Goal: Task Accomplishment & Management: Use online tool/utility

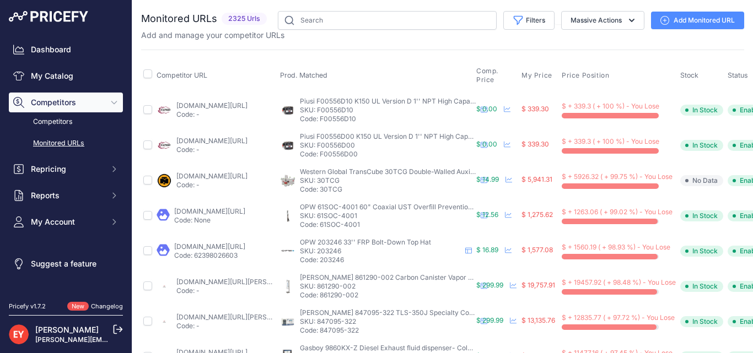
scroll to position [110, 0]
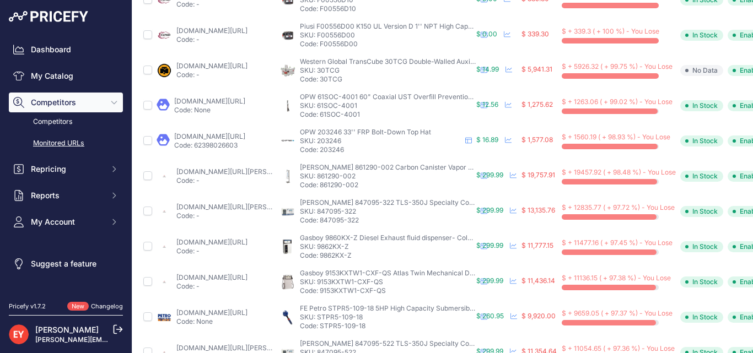
click at [213, 171] on link "toppartsonline.com/product/veeder-root-861290-002-carbon-canister-vapor-polishe…" at bounding box center [238, 172] width 125 height 8
drag, startPoint x: 197, startPoint y: 180, endPoint x: 170, endPoint y: 169, distance: 29.7
click at [170, 169] on div "toppartsonline.com/product/veeder-root-861290-002-carbon-canister-vapor-polishe…" at bounding box center [216, 177] width 119 height 18
copy div "toppartsonline.com/product/veeder-root-861290-002-carbon-canister-vapor-polishe…"
click at [141, 233] on td at bounding box center [147, 246] width 13 height 35
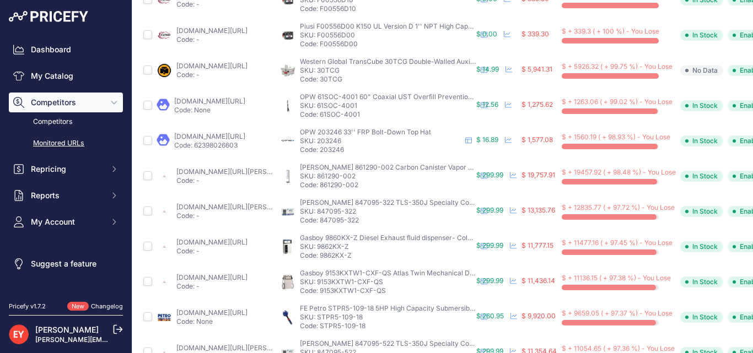
drag, startPoint x: 174, startPoint y: 171, endPoint x: 237, endPoint y: 176, distance: 62.5
click at [237, 176] on div "toppartsonline.com/product/veeder-root-861290-002-carbon-canister-vapor-polishe…" at bounding box center [216, 177] width 119 height 18
copy link "[DOMAIN_NAME]"
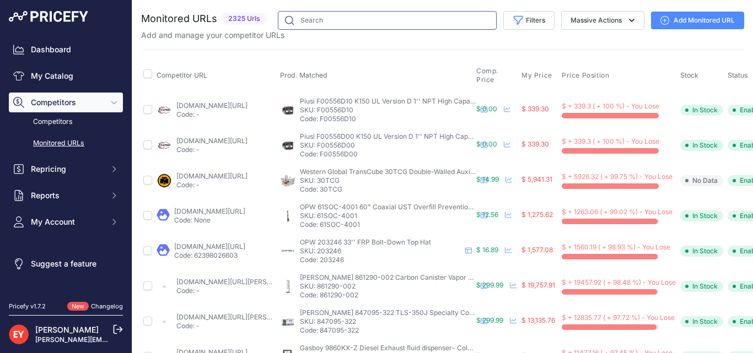
click at [330, 17] on input "text" at bounding box center [387, 20] width 219 height 19
paste input "[DOMAIN_NAME]"
type input "toppartsonline.com"
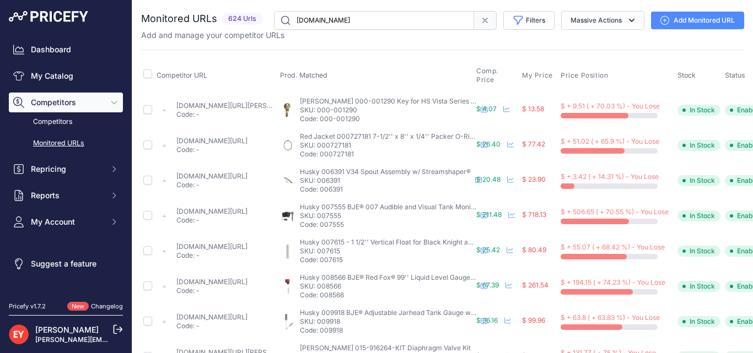
drag, startPoint x: 367, startPoint y: 19, endPoint x: 279, endPoint y: 21, distance: 88.3
click at [279, 21] on input "[DOMAIN_NAME]" at bounding box center [374, 20] width 200 height 19
click at [409, 22] on input "[DOMAIN_NAME]" at bounding box center [374, 20] width 200 height 19
drag, startPoint x: 390, startPoint y: 18, endPoint x: 294, endPoint y: 14, distance: 96.0
click at [294, 14] on input "toppartsonline.com" at bounding box center [374, 20] width 200 height 19
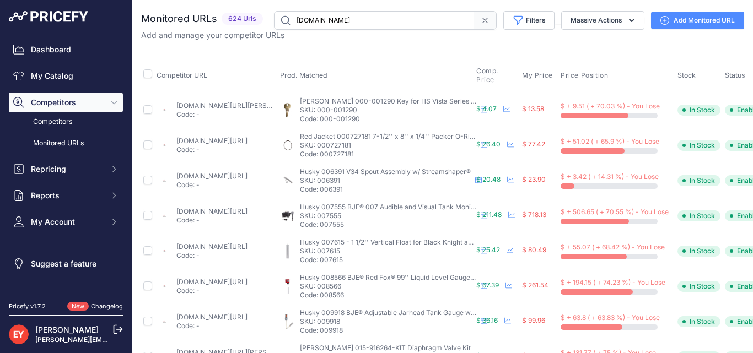
click at [374, 20] on input "toppartsonline.com" at bounding box center [374, 20] width 200 height 19
drag, startPoint x: 361, startPoint y: 22, endPoint x: 187, endPoint y: 41, distance: 174.8
click at [44, 120] on link "Competitors" at bounding box center [66, 121] width 114 height 19
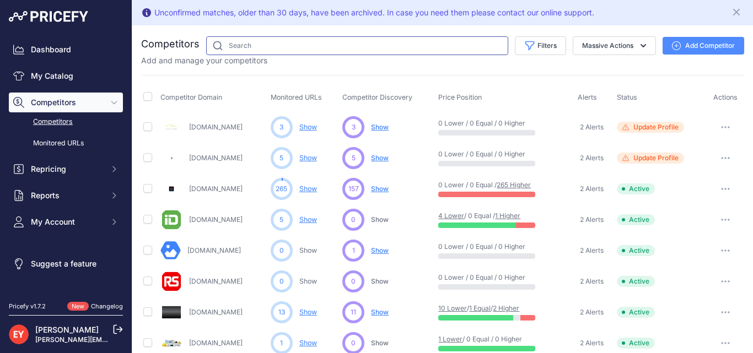
click at [248, 41] on input "text" at bounding box center [357, 45] width 302 height 19
paste input "[DOMAIN_NAME]"
type input "[DOMAIN_NAME]"
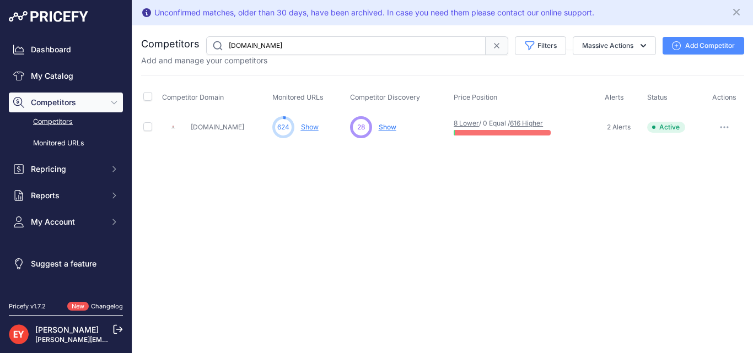
click at [309, 127] on link "Show" at bounding box center [310, 127] width 18 height 8
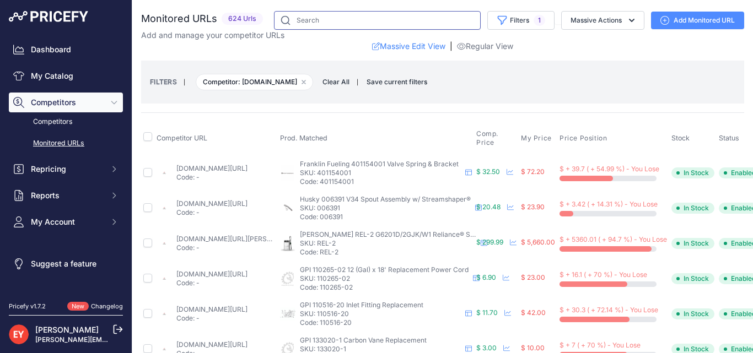
click at [316, 17] on input "text" at bounding box center [377, 20] width 207 height 19
click at [313, 18] on input "text" at bounding box center [377, 20] width 207 height 19
click at [313, 19] on input "text" at bounding box center [377, 20] width 207 height 19
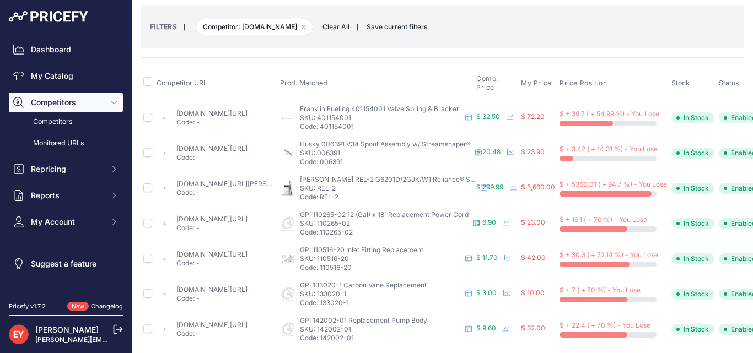
drag, startPoint x: 243, startPoint y: 25, endPoint x: 287, endPoint y: 24, distance: 43.6
click at [287, 24] on span "Competitor: toppartsonline.com Remove filter option" at bounding box center [254, 27] width 117 height 17
copy span "toppartsonline"
click at [56, 122] on link "Competitors" at bounding box center [66, 121] width 114 height 19
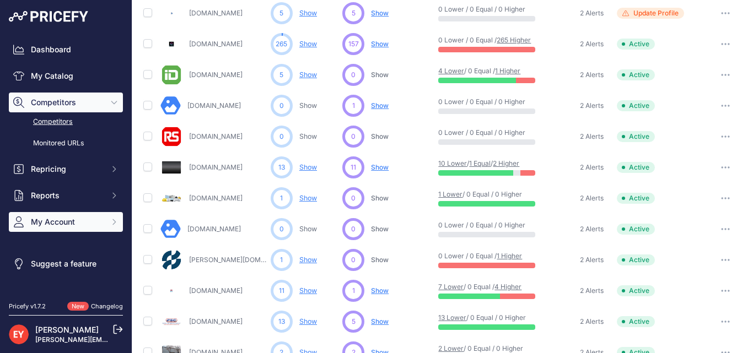
scroll to position [331, 0]
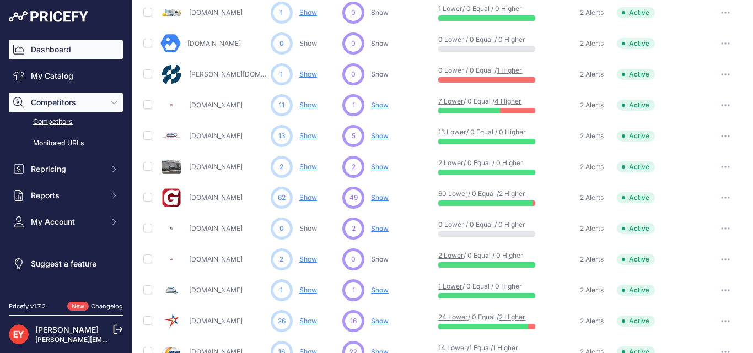
click at [56, 48] on link "Dashboard" at bounding box center [66, 50] width 114 height 20
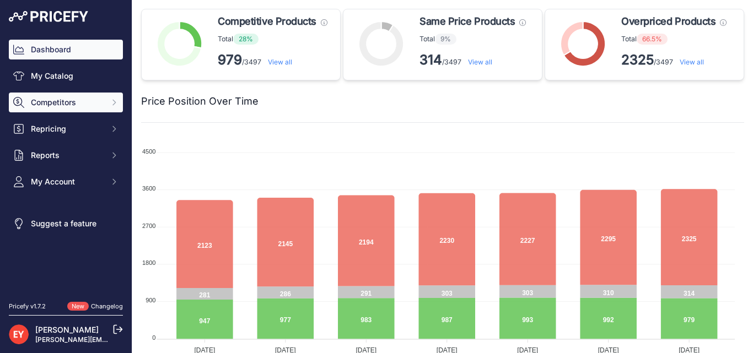
click at [51, 101] on span "Competitors" at bounding box center [67, 102] width 72 height 11
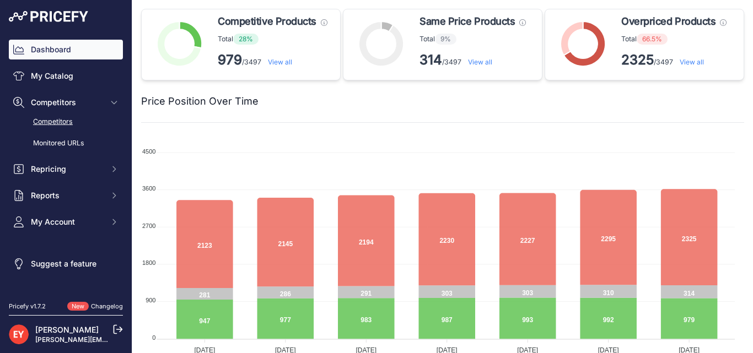
click at [48, 120] on link "Competitors" at bounding box center [66, 121] width 114 height 19
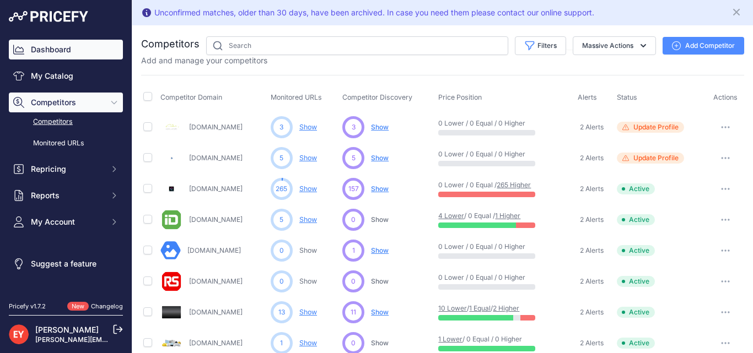
click at [49, 52] on link "Dashboard" at bounding box center [66, 50] width 114 height 20
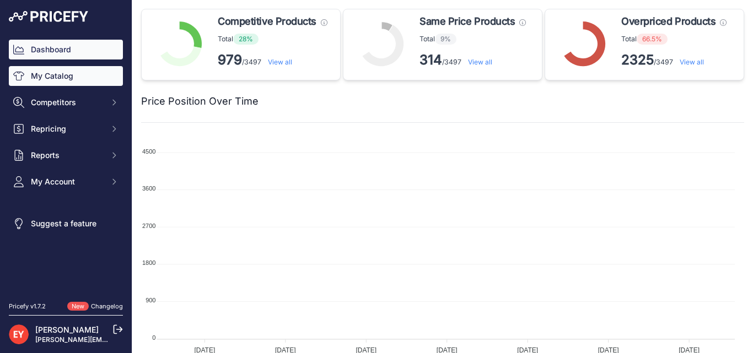
click at [54, 74] on link "My Catalog" at bounding box center [66, 76] width 114 height 20
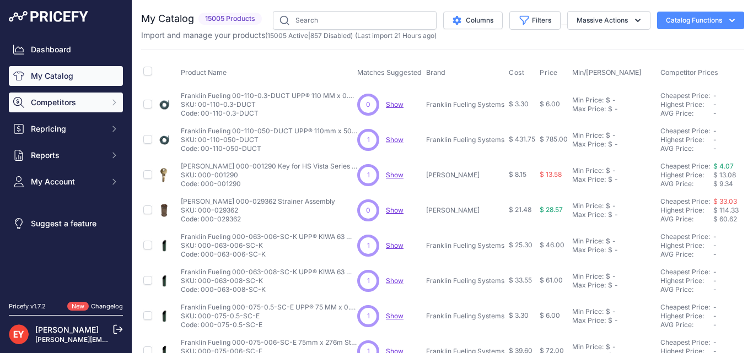
click at [63, 103] on span "Competitors" at bounding box center [67, 102] width 72 height 11
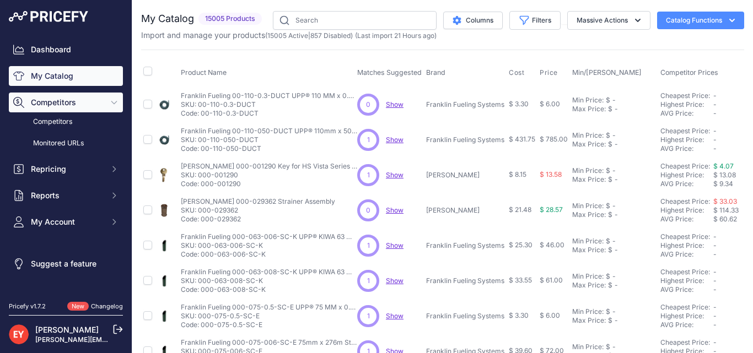
click at [63, 100] on span "Competitors" at bounding box center [67, 102] width 72 height 11
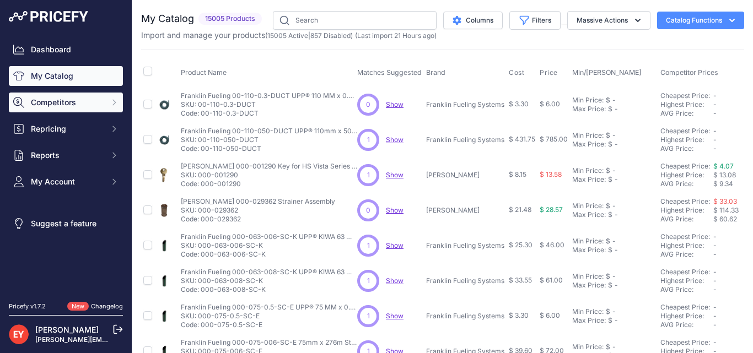
click at [61, 102] on span "Competitors" at bounding box center [67, 102] width 72 height 11
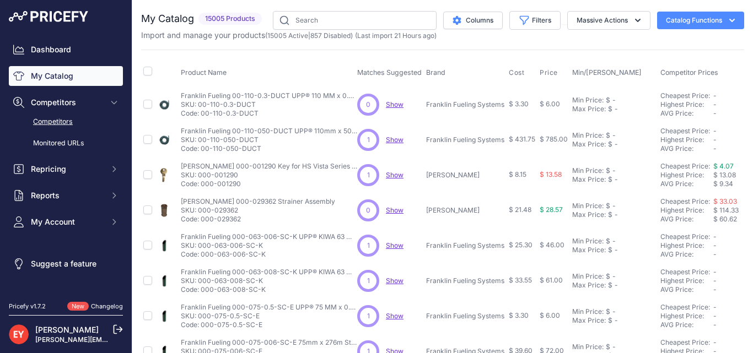
click at [62, 125] on link "Competitors" at bounding box center [66, 121] width 114 height 19
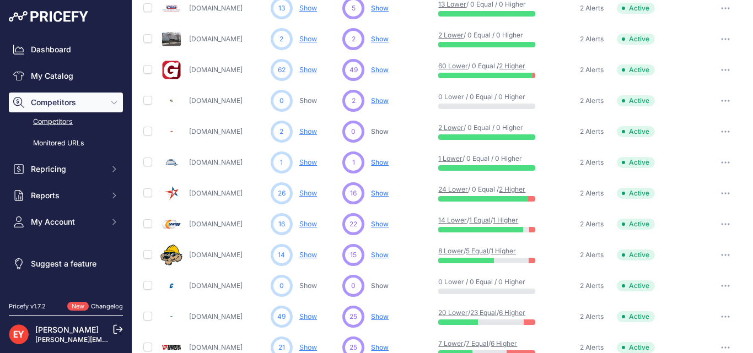
scroll to position [576, 0]
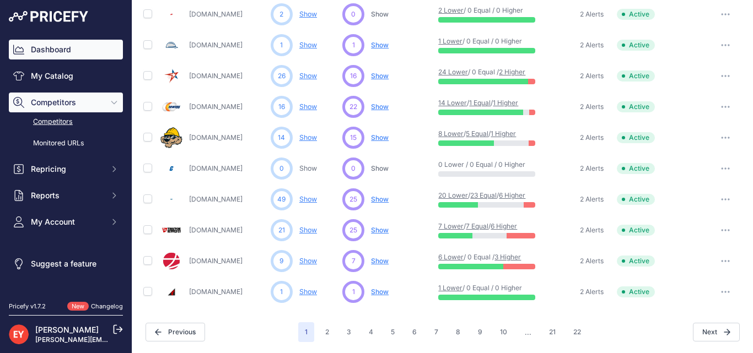
click at [57, 49] on link "Dashboard" at bounding box center [66, 50] width 114 height 20
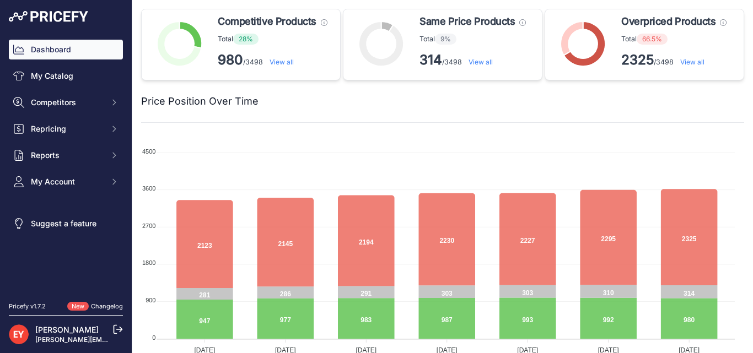
click at [691, 59] on link "View all" at bounding box center [692, 62] width 24 height 8
click at [684, 61] on link "View all" at bounding box center [692, 62] width 24 height 8
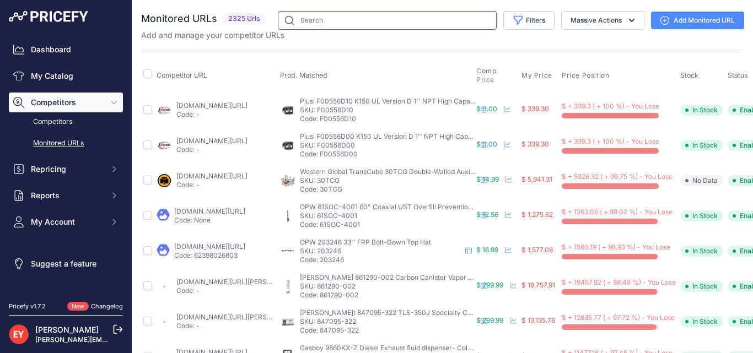
click at [342, 11] on input "text" at bounding box center [387, 20] width 219 height 19
type input "dultmeier"
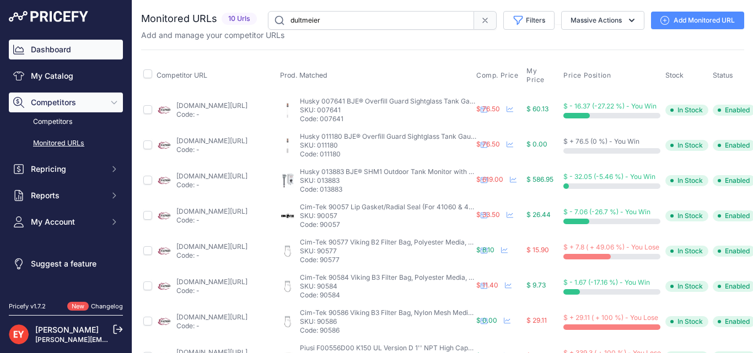
click at [56, 52] on link "Dashboard" at bounding box center [66, 50] width 114 height 20
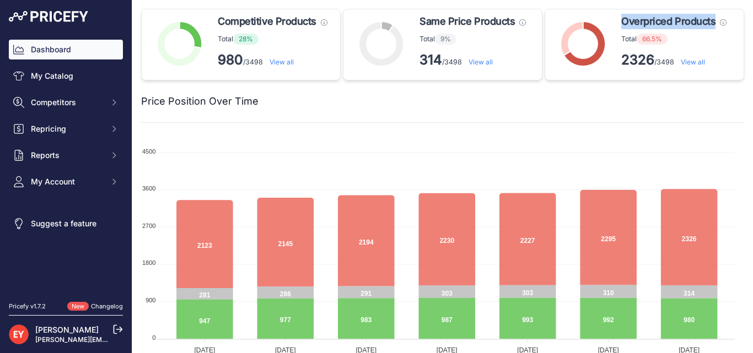
drag, startPoint x: 615, startPoint y: 20, endPoint x: 711, endPoint y: 22, distance: 95.4
click at [712, 20] on h5 "Overpriced Products These products need to be repriced, they have at least one …" at bounding box center [673, 21] width 105 height 15
copy span "Overpriced Products"
click at [285, 66] on link "View all" at bounding box center [282, 62] width 24 height 8
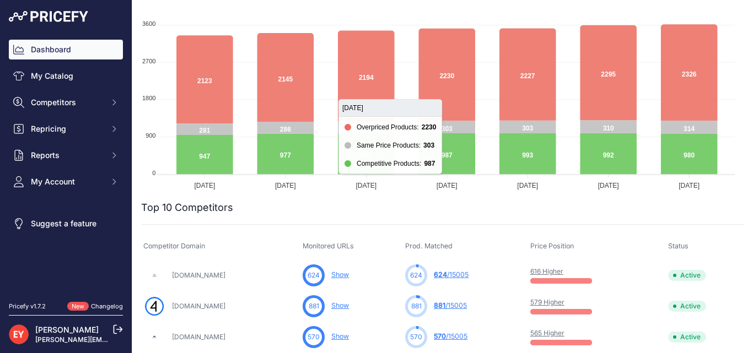
scroll to position [165, 0]
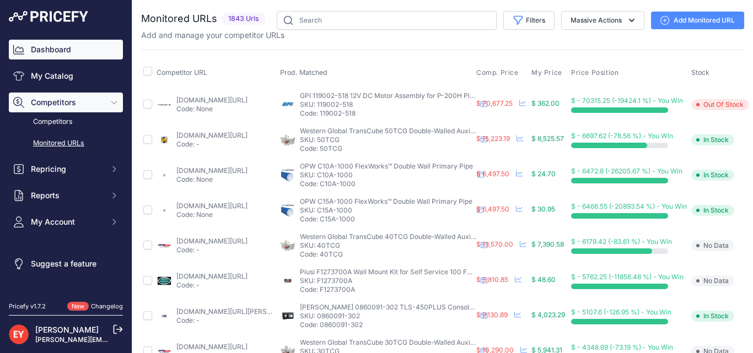
drag, startPoint x: 57, startPoint y: 47, endPoint x: 57, endPoint y: 56, distance: 8.8
click at [57, 48] on link "Dashboard" at bounding box center [66, 50] width 114 height 20
click at [49, 56] on link "Dashboard" at bounding box center [66, 50] width 114 height 20
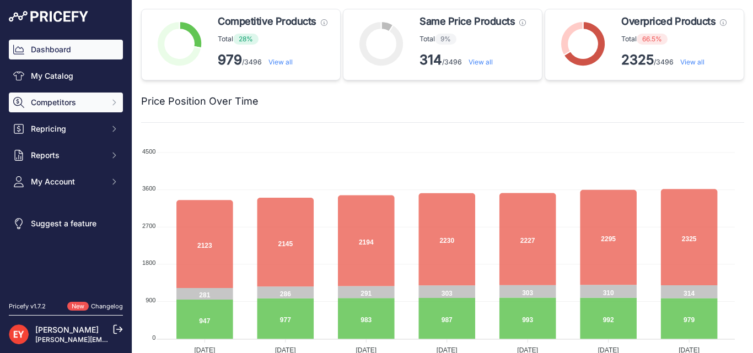
click at [42, 106] on span "Competitors" at bounding box center [67, 102] width 72 height 11
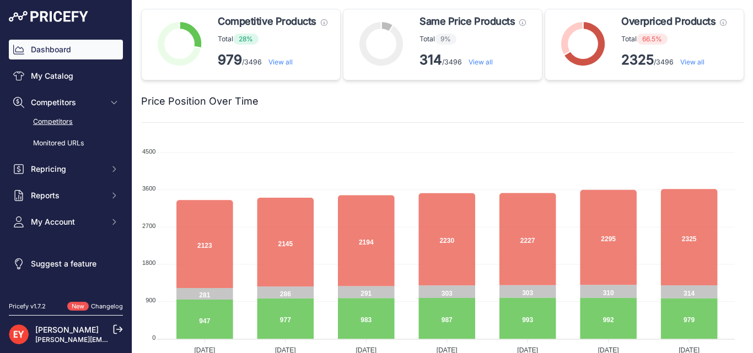
click at [63, 119] on link "Competitors" at bounding box center [66, 121] width 114 height 19
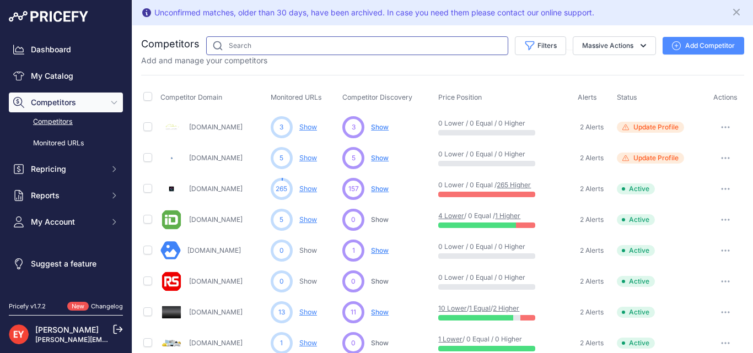
drag, startPoint x: 352, startPoint y: 39, endPoint x: 298, endPoint y: 47, distance: 55.1
click at [352, 39] on input "text" at bounding box center [357, 45] width 302 height 19
click at [273, 49] on input "text" at bounding box center [357, 45] width 302 height 19
paste input "toppartsonline"
click at [229, 46] on input "toppartsonline" at bounding box center [357, 45] width 302 height 19
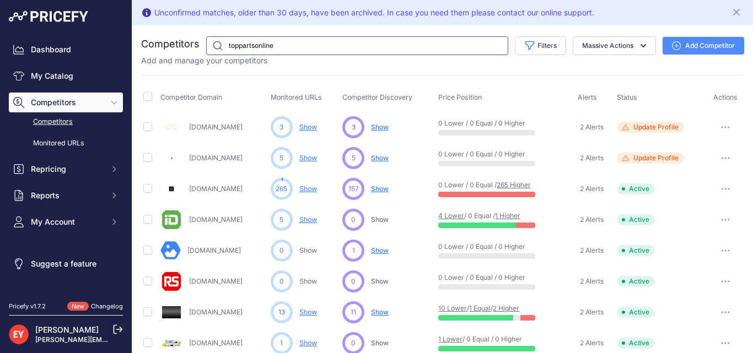
type input "toppartsonline"
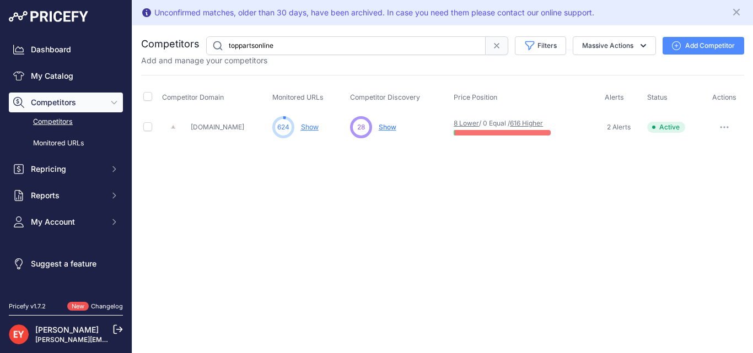
click at [728, 127] on icon "button" at bounding box center [727, 127] width 1 height 1
click at [669, 167] on button "Disable" at bounding box center [696, 168] width 92 height 18
click at [724, 124] on button "button" at bounding box center [725, 127] width 22 height 15
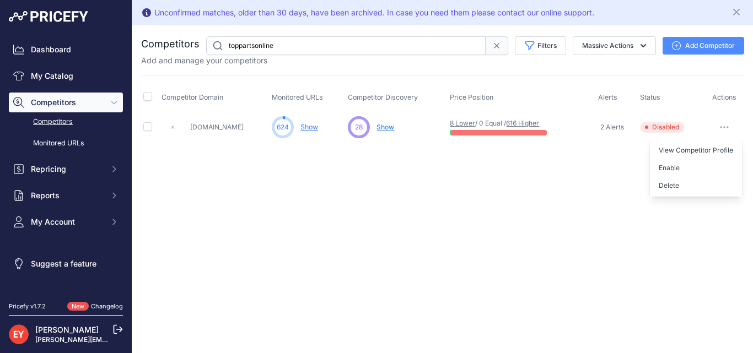
click at [425, 203] on div "Unconfirmed matches, older than 30 days, have been archived. In case you need t…" at bounding box center [442, 176] width 621 height 353
click at [49, 121] on link "Competitors" at bounding box center [66, 121] width 114 height 19
click at [302, 50] on input "toppartsonline" at bounding box center [346, 45] width 280 height 19
click at [727, 128] on icon "button" at bounding box center [724, 127] width 9 height 2
click at [301, 223] on div "Unconfirmed matches, older than 30 days, have been archived. In case you need t…" at bounding box center [442, 176] width 621 height 353
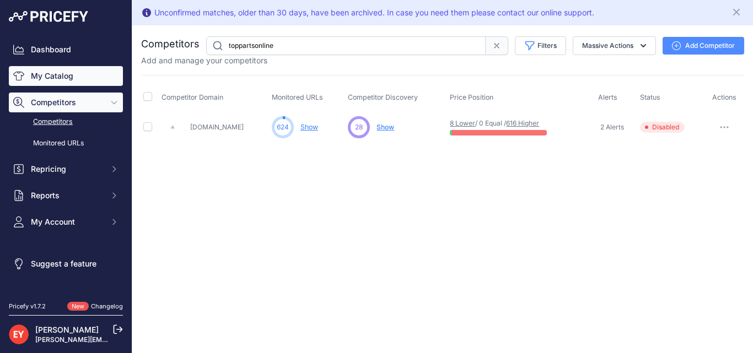
drag, startPoint x: 47, startPoint y: 54, endPoint x: 48, endPoint y: 67, distance: 12.7
click at [47, 54] on link "Dashboard" at bounding box center [66, 50] width 114 height 20
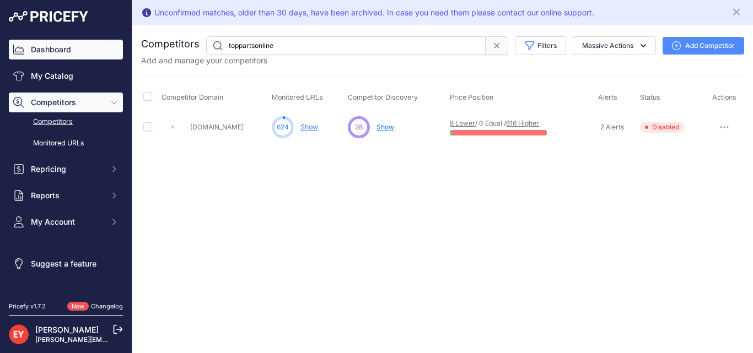
click at [59, 49] on link "Dashboard" at bounding box center [66, 50] width 114 height 20
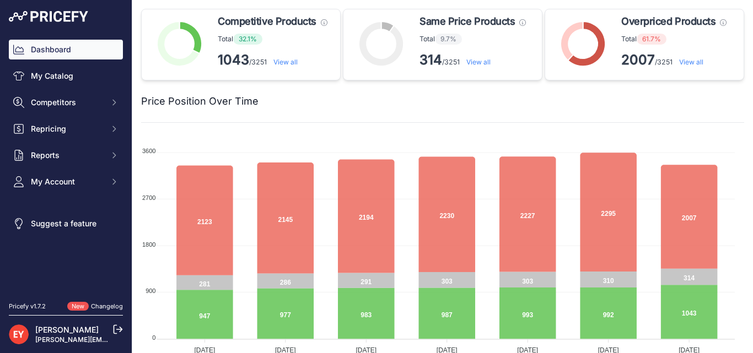
click at [686, 61] on link "View all" at bounding box center [691, 62] width 24 height 8
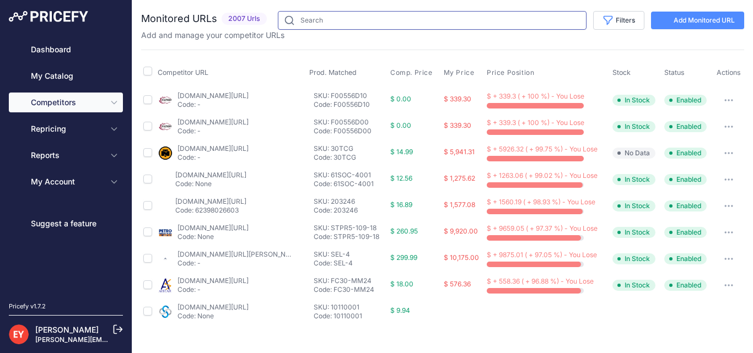
click at [346, 21] on input "text" at bounding box center [432, 20] width 309 height 19
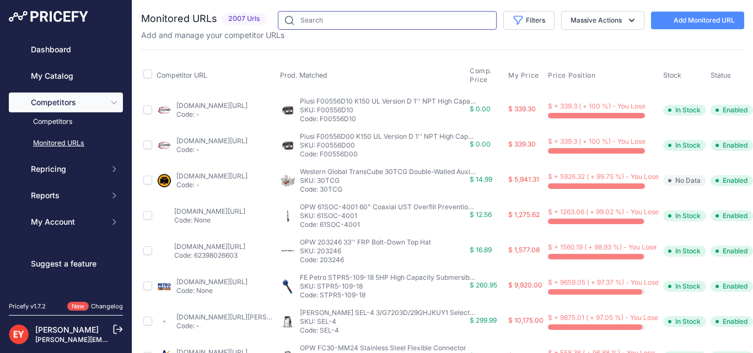
click at [312, 21] on input "text" at bounding box center [387, 20] width 219 height 19
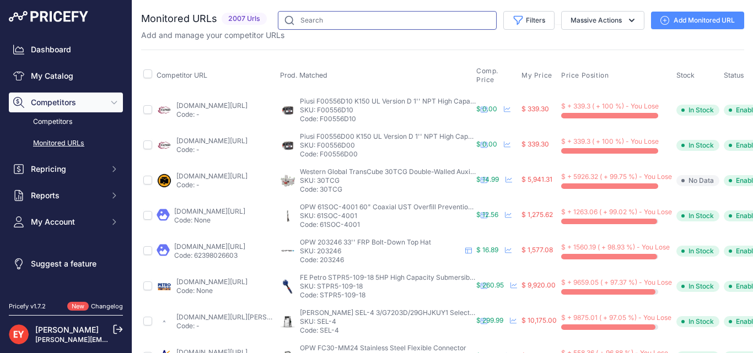
paste input "https://dashboard.pricefy.io/competitors?filters[search]=toppartsonline"
type input "https://dashboard.pricefy.io/competitors?filters[search]=toppartsonline"
click at [320, 25] on input "text" at bounding box center [387, 20] width 219 height 19
drag, startPoint x: 320, startPoint y: 23, endPoint x: 238, endPoint y: 22, distance: 82.7
click at [238, 22] on div "Monitored URLs 2007 Urls v" at bounding box center [442, 20] width 603 height 19
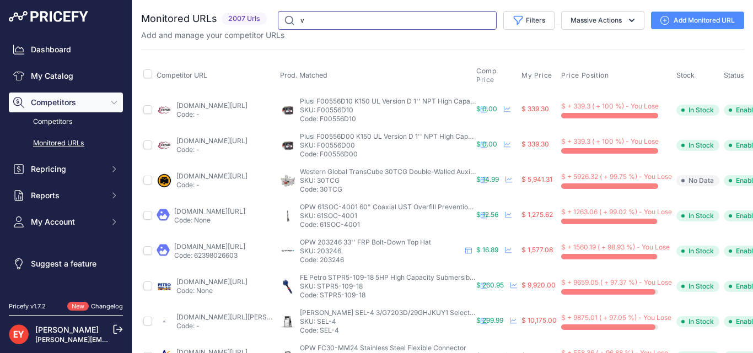
paste input "toppartsonline"
type input "toppartsonline"
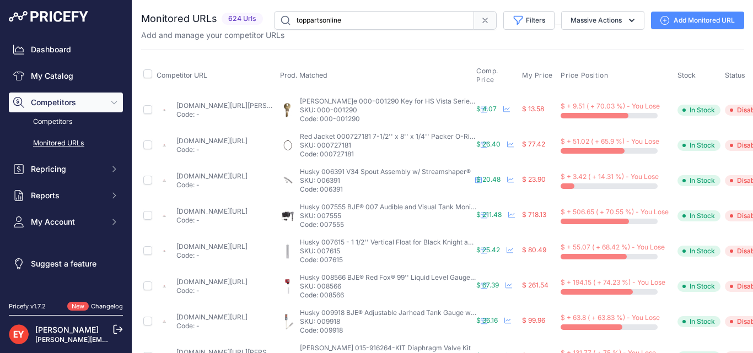
scroll to position [0, 97]
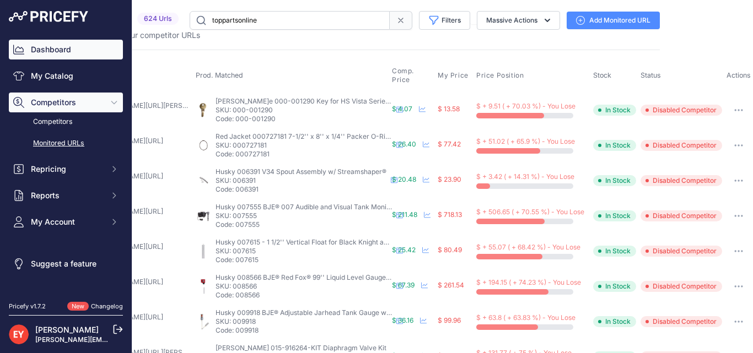
click at [49, 51] on link "Dashboard" at bounding box center [66, 50] width 114 height 20
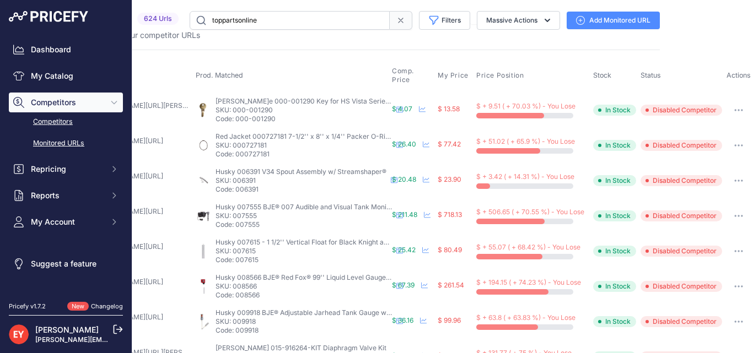
click at [52, 122] on link "Competitors" at bounding box center [66, 121] width 114 height 19
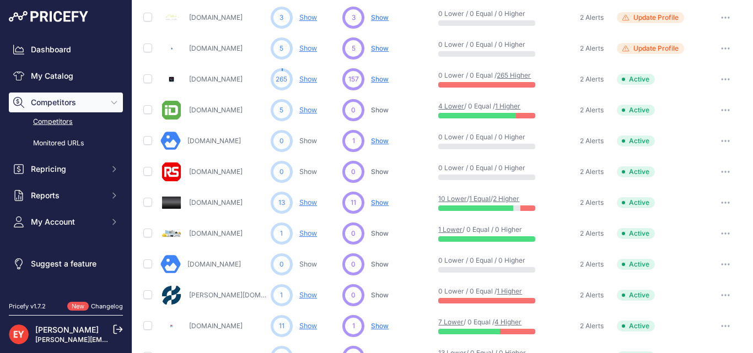
scroll to position [110, 0]
click at [381, 138] on span "Show" at bounding box center [380, 140] width 18 height 8
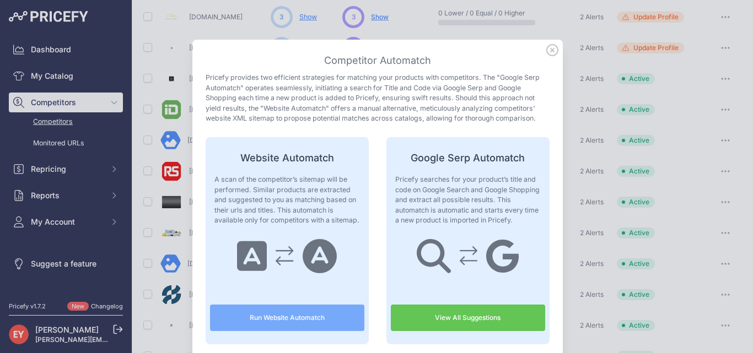
click at [549, 52] on icon at bounding box center [552, 50] width 12 height 12
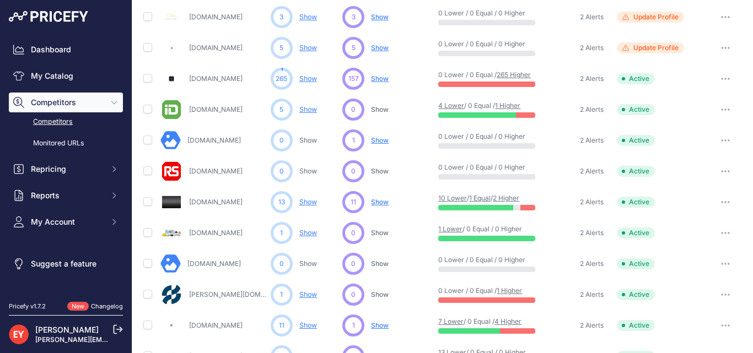
click at [374, 141] on span "Show" at bounding box center [380, 140] width 18 height 8
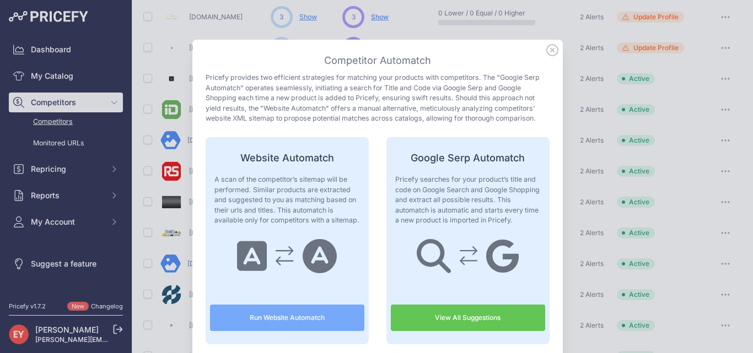
click at [546, 51] on icon at bounding box center [552, 50] width 12 height 12
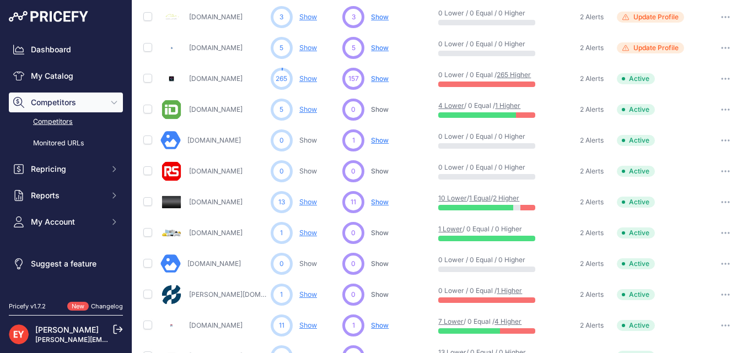
scroll to position [165, 0]
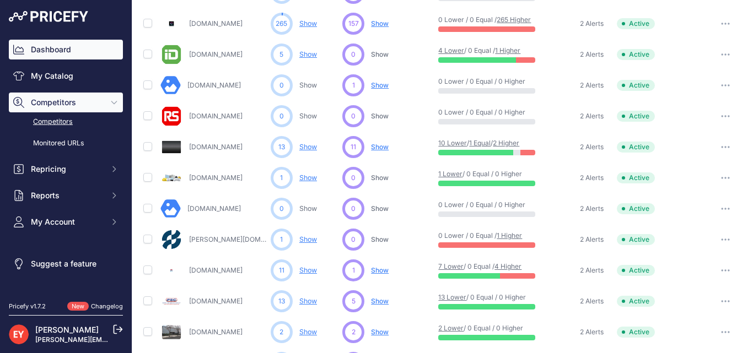
click at [60, 51] on link "Dashboard" at bounding box center [66, 50] width 114 height 20
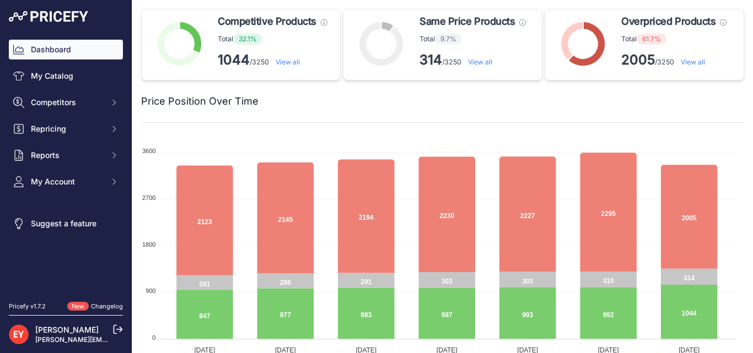
click at [684, 60] on link "View all" at bounding box center [693, 62] width 24 height 8
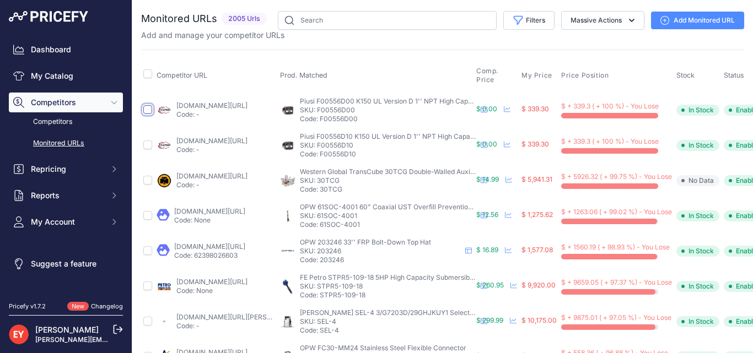
click at [147, 108] on input "checkbox" at bounding box center [147, 109] width 9 height 9
checkbox input "true"
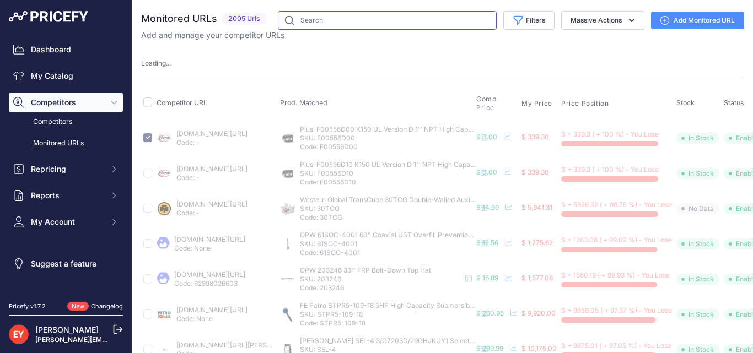
click at [308, 17] on input "text" at bounding box center [387, 20] width 219 height 19
drag, startPoint x: 508, startPoint y: 56, endPoint x: 489, endPoint y: 57, distance: 19.3
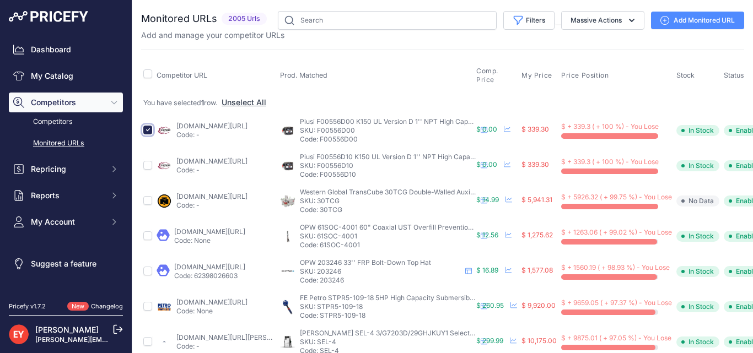
click at [147, 131] on input "checkbox" at bounding box center [147, 130] width 9 height 9
checkbox input "false"
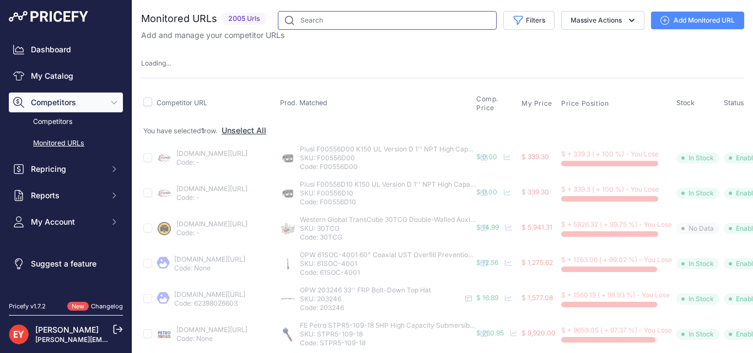
click at [315, 23] on input "text" at bounding box center [387, 20] width 219 height 19
click at [347, 15] on input "Dultmeter" at bounding box center [387, 20] width 219 height 19
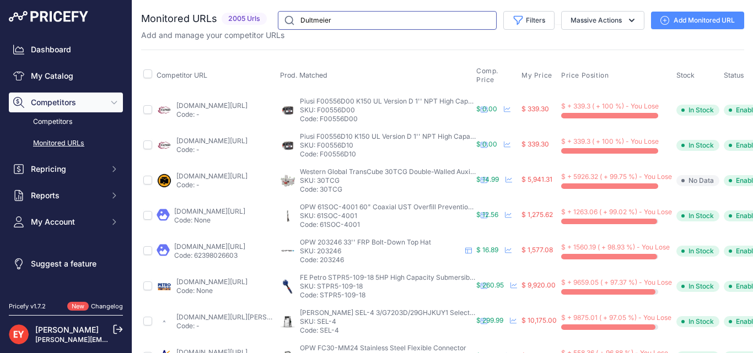
type input "Dultmeier"
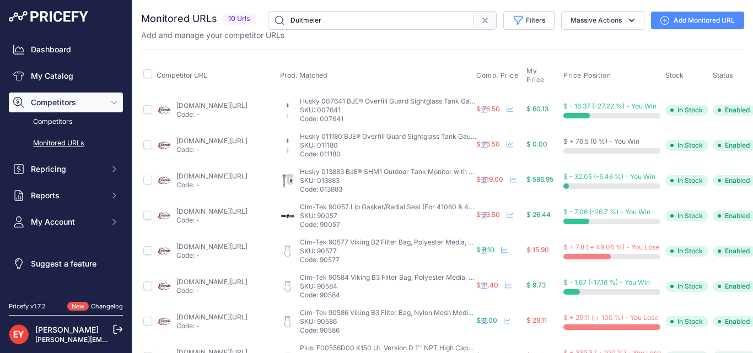
drag, startPoint x: 345, startPoint y: 148, endPoint x: 299, endPoint y: 134, distance: 47.4
click at [299, 134] on div "Husky 011180 BJE® Overfill Guard Sightglass Tank Gauge with 1-1/2'' BSP Tank Fi…" at bounding box center [376, 145] width 192 height 26
click at [227, 57] on div "Competitor URL Prod. Matched Comp. Price My Price" at bounding box center [442, 248] width 603 height 396
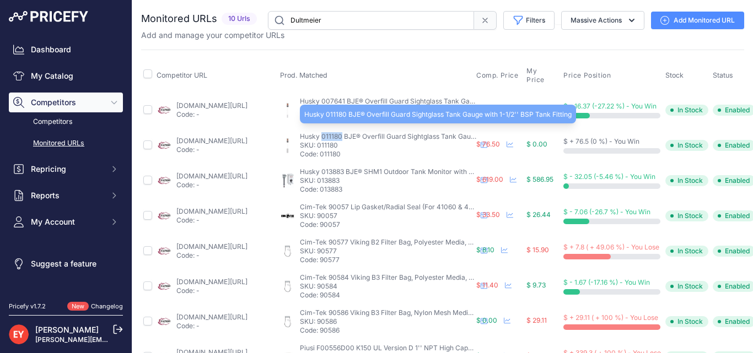
drag, startPoint x: 321, startPoint y: 131, endPoint x: 341, endPoint y: 131, distance: 19.9
click at [341, 132] on span "Husky 011180 BJE® Overfill Guard Sightglass Tank Gauge with 1-1/2'' BSP Tank Fi…" at bounding box center [433, 136] width 267 height 8
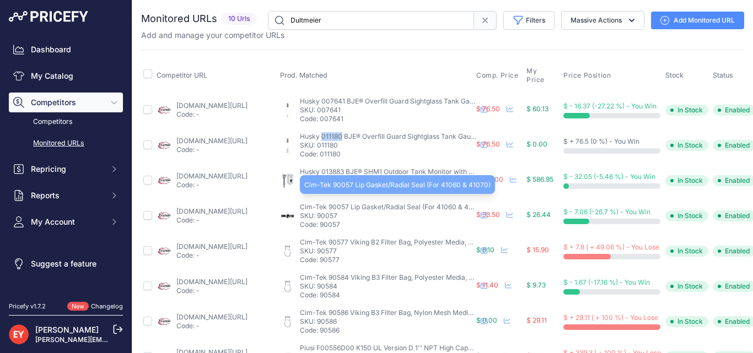
copy span "011180"
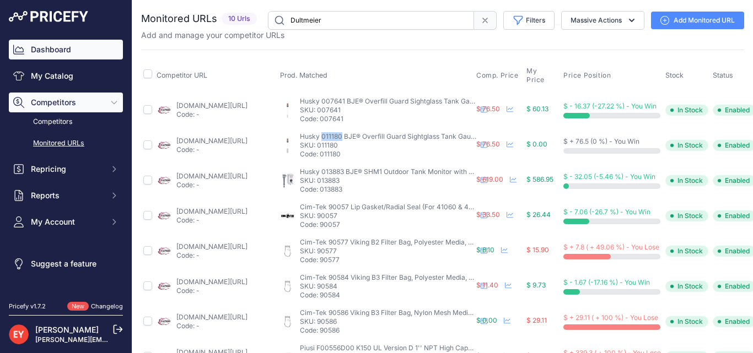
click at [54, 51] on link "Dashboard" at bounding box center [66, 50] width 114 height 20
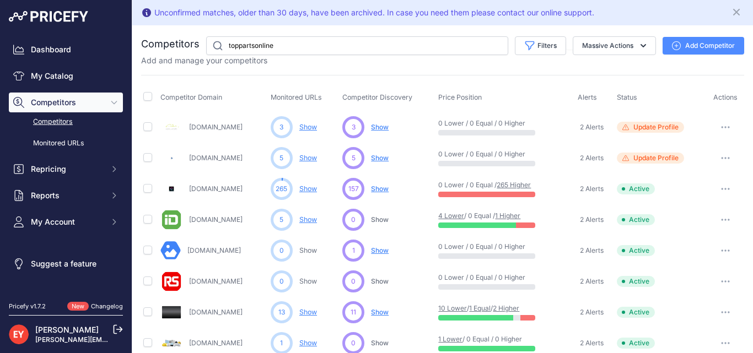
type input "toppartsonline"
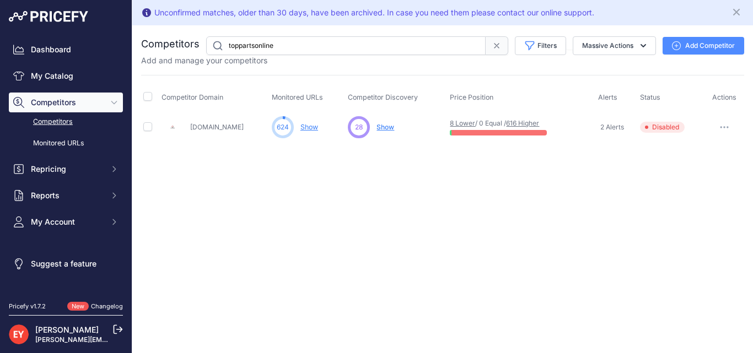
click at [720, 127] on icon "button" at bounding box center [724, 127] width 9 height 2
click at [673, 168] on button "Enable" at bounding box center [696, 168] width 92 height 18
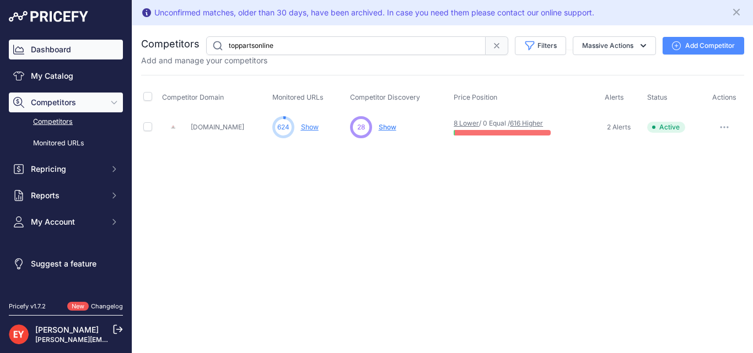
click at [49, 52] on link "Dashboard" at bounding box center [66, 50] width 114 height 20
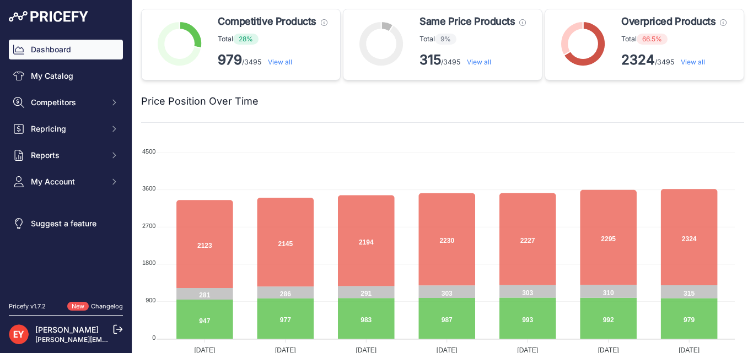
scroll to position [0, 68]
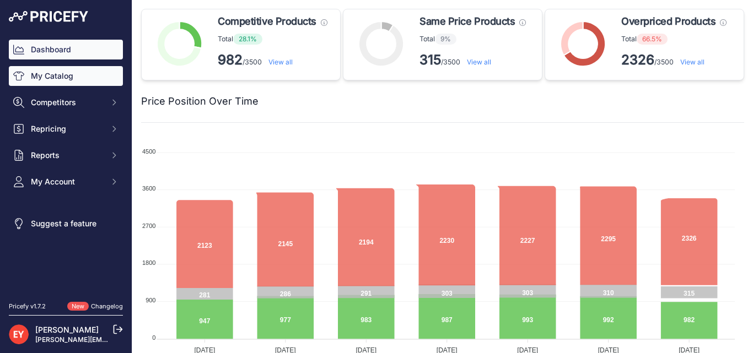
click at [49, 78] on link "My Catalog" at bounding box center [66, 76] width 114 height 20
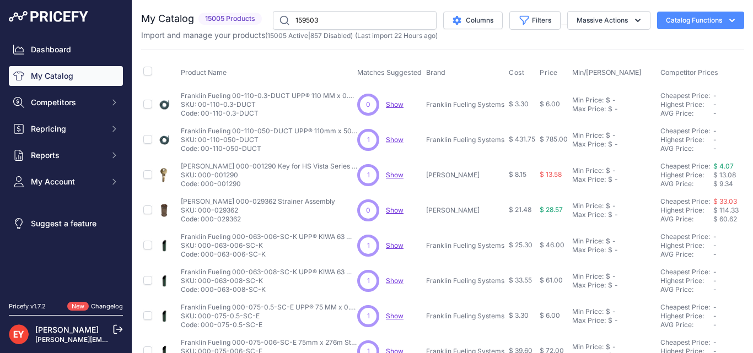
type input "159503"
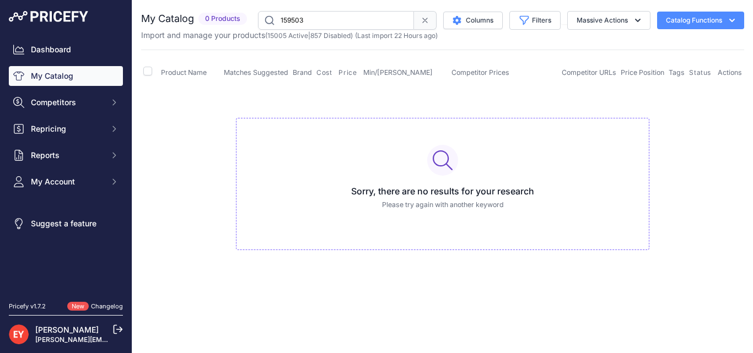
drag, startPoint x: 314, startPoint y: 22, endPoint x: 227, endPoint y: 20, distance: 87.7
click at [227, 20] on div "My Catalog 0 Products" at bounding box center [442, 20] width 603 height 19
